Goal: Information Seeking & Learning: Learn about a topic

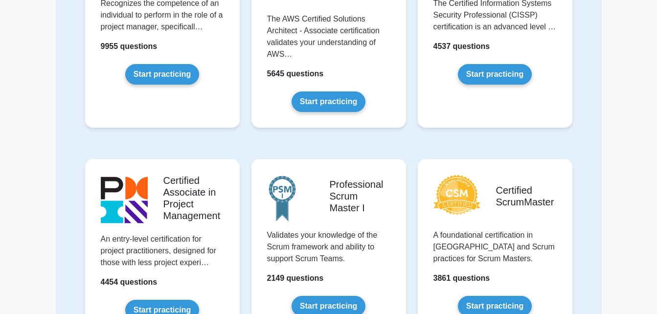
scroll to position [169, 0]
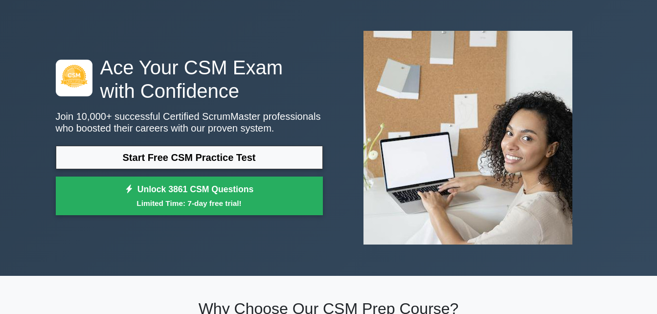
scroll to position [49, 0]
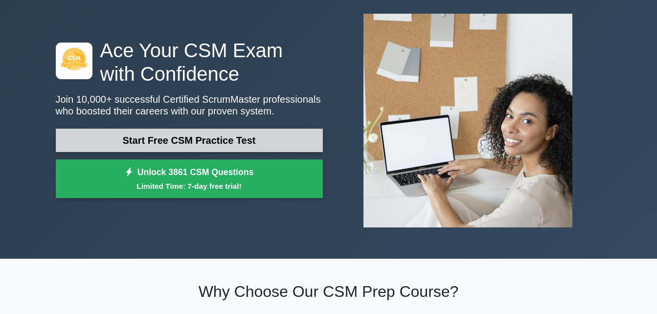
click at [283, 140] on link "Start Free CSM Practice Test" at bounding box center [189, 140] width 267 height 23
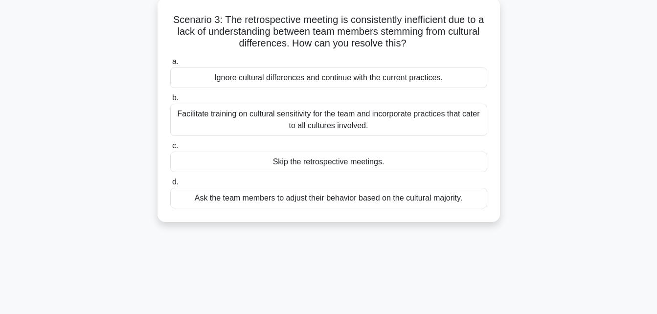
scroll to position [19, 0]
